Goal: Find specific page/section: Find specific page/section

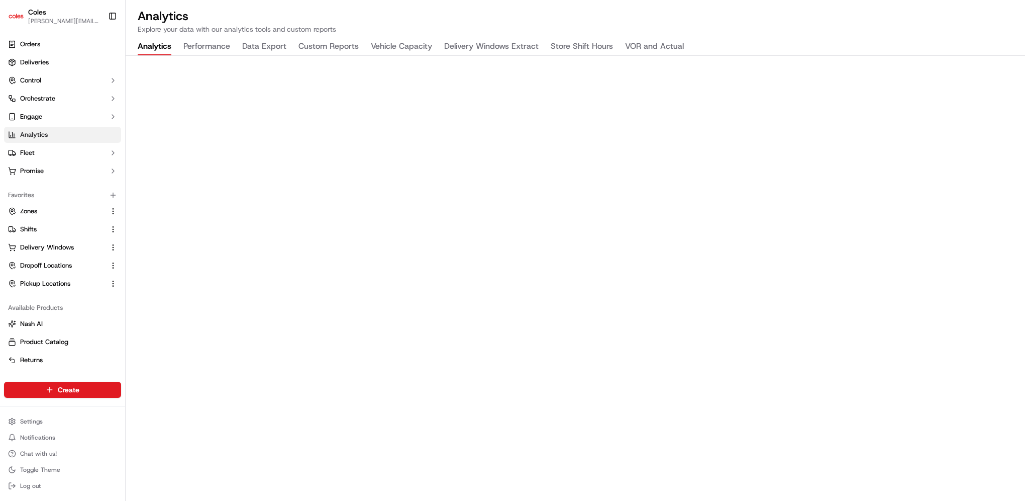
click at [635, 47] on button "VOR and Actual" at bounding box center [654, 46] width 59 height 17
click at [395, 46] on button "Vehicle Capacity" at bounding box center [401, 46] width 61 height 17
click at [654, 53] on button "VOR and Actual" at bounding box center [654, 46] width 59 height 17
click at [411, 46] on button "Vehicle Capacity" at bounding box center [401, 46] width 61 height 17
click at [679, 43] on button "VOR and Actual" at bounding box center [654, 46] width 59 height 17
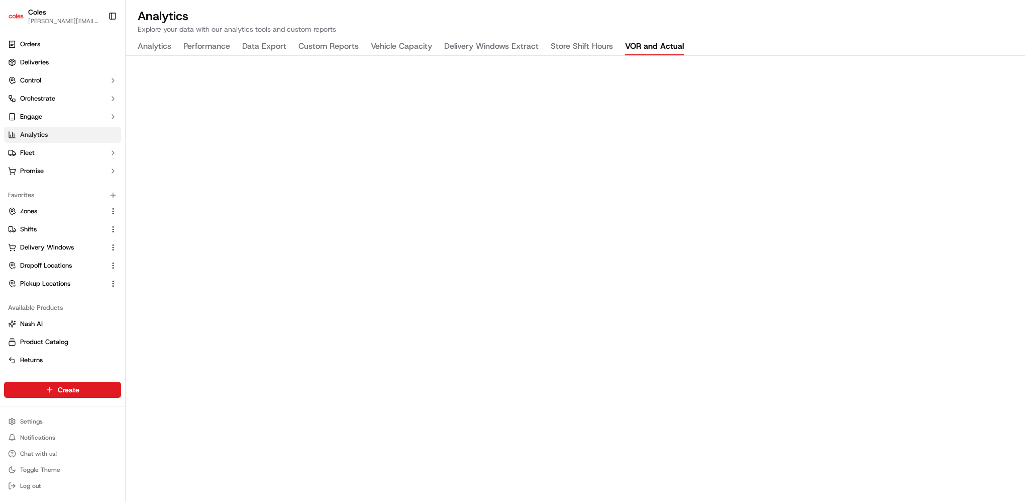
click at [132, 44] on div "Analytics Performance Data Export Custom Reports Vehicle Capacity Delivery Wind…" at bounding box center [411, 46] width 570 height 17
click at [140, 45] on button "Analytics" at bounding box center [155, 46] width 34 height 17
click at [201, 49] on button "Performance" at bounding box center [206, 46] width 47 height 17
click at [158, 41] on button "Analytics" at bounding box center [155, 46] width 34 height 17
click at [206, 52] on button "Performance" at bounding box center [206, 46] width 47 height 17
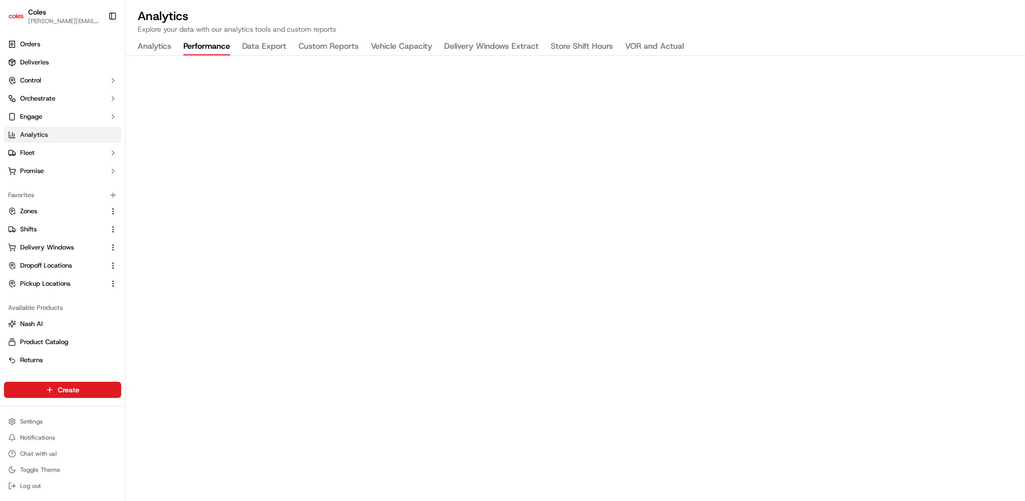
click at [323, 47] on button "Custom Reports" at bounding box center [329, 46] width 60 height 17
click at [48, 393] on html "Coles [EMAIL_ADDRESS][PERSON_NAME][PERSON_NAME][DOMAIN_NAME] Toggle Sidebar Ord…" at bounding box center [512, 250] width 1025 height 501
click at [172, 444] on link "CSV Upload" at bounding box center [182, 444] width 112 height 18
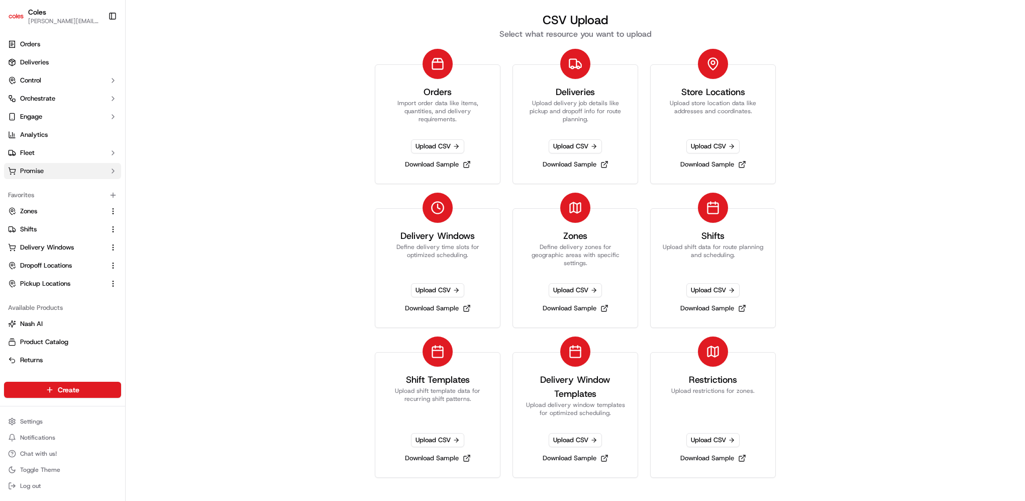
click at [38, 174] on span "Promise" at bounding box center [32, 170] width 24 height 9
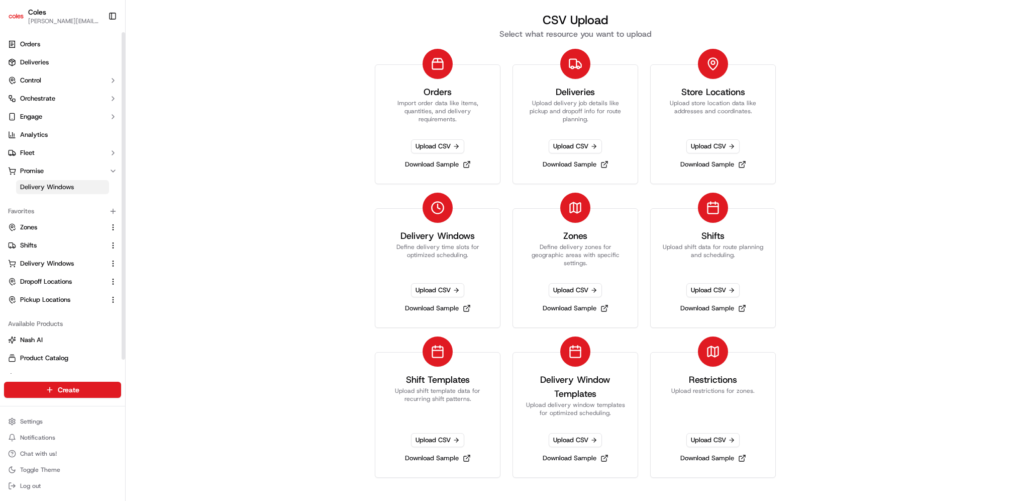
click at [38, 193] on link "Delivery Windows" at bounding box center [62, 187] width 93 height 14
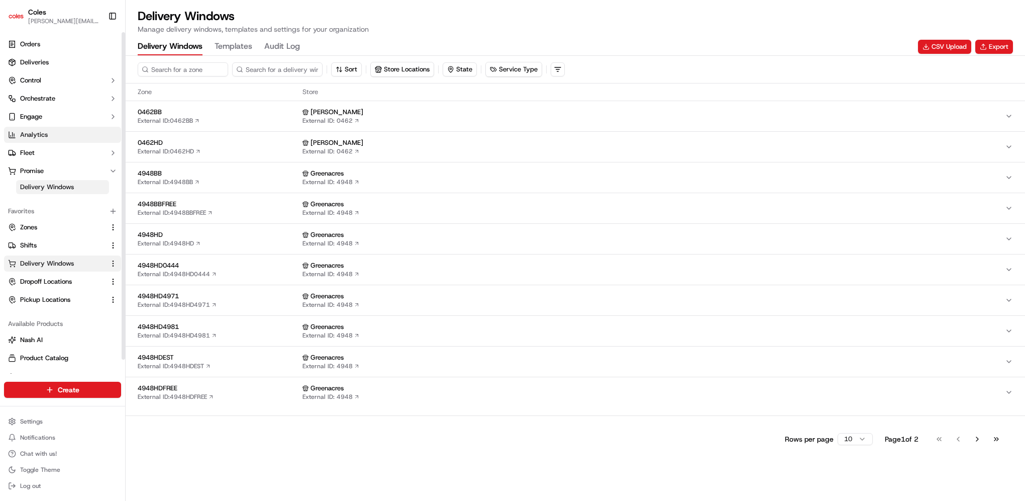
click at [58, 137] on link "Analytics" at bounding box center [62, 135] width 117 height 16
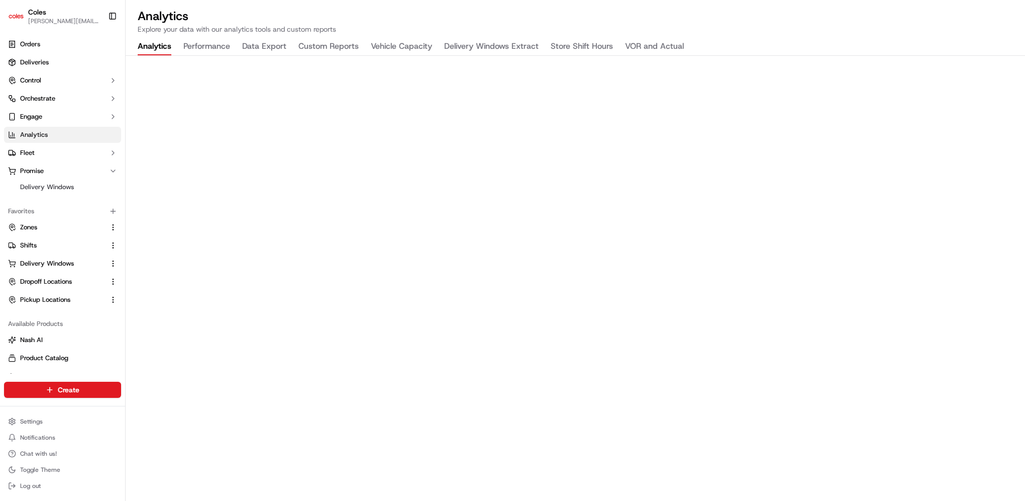
click at [306, 49] on button "Custom Reports" at bounding box center [329, 46] width 60 height 17
click at [720, 34] on div "Analytics Explore your data with our analytics tools and custom reports Analyti…" at bounding box center [576, 250] width 900 height 501
click at [389, 38] on button "Vehicle Capacity" at bounding box center [401, 46] width 61 height 17
click at [154, 42] on button "Analytics" at bounding box center [155, 46] width 34 height 17
